Goal: Navigation & Orientation: Find specific page/section

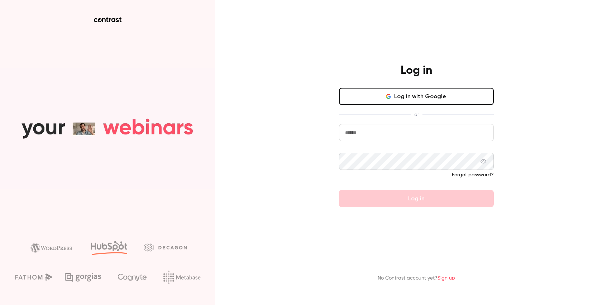
click at [407, 99] on button "Log in with Google" at bounding box center [416, 96] width 155 height 17
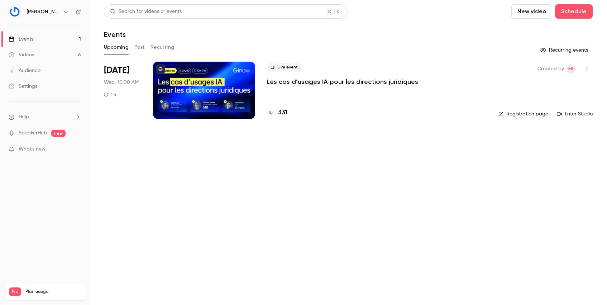
click at [50, 53] on link "Videos 6" at bounding box center [45, 55] width 90 height 16
